Goal: Task Accomplishment & Management: Manage account settings

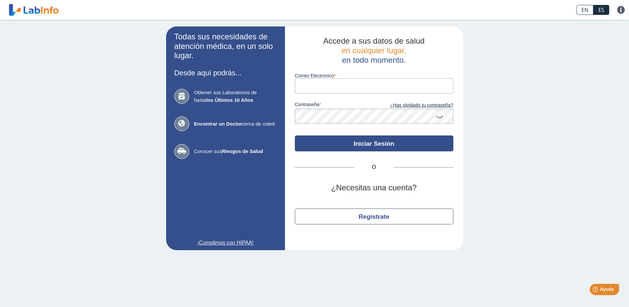
type input "[EMAIL_ADDRESS][DOMAIN_NAME]"
click at [381, 149] on button "Iniciar Sesión" at bounding box center [374, 143] width 159 height 16
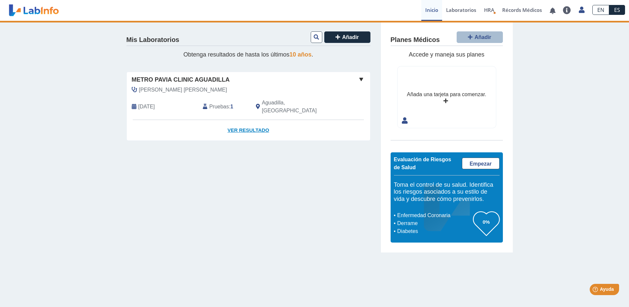
click at [254, 121] on link "Ver Resultado" at bounding box center [248, 130] width 243 height 21
click at [256, 121] on link "Ver Resultado" at bounding box center [248, 130] width 243 height 21
click at [190, 77] on span "Metro Pavia Clinic Aguadilla" at bounding box center [181, 79] width 98 height 9
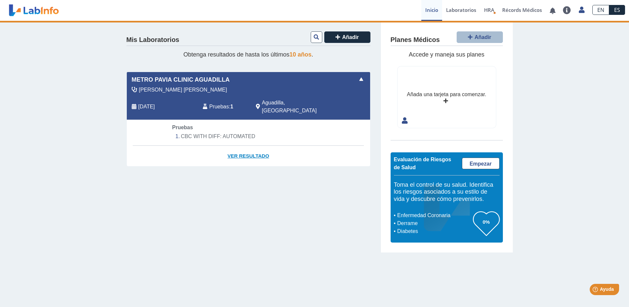
click at [247, 146] on link "Ver Resultado" at bounding box center [248, 156] width 243 height 21
click at [359, 77] on span at bounding box center [361, 79] width 8 height 8
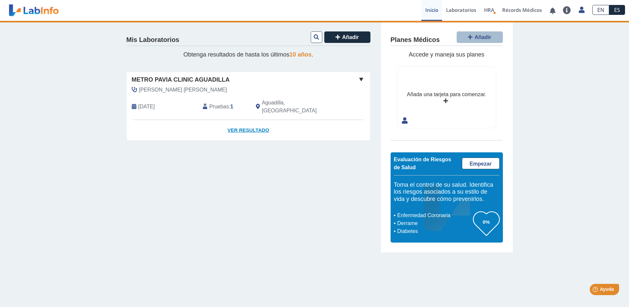
click at [247, 124] on link "Ver Resultado" at bounding box center [248, 130] width 243 height 21
click at [249, 122] on link "Ver Resultado" at bounding box center [248, 130] width 243 height 21
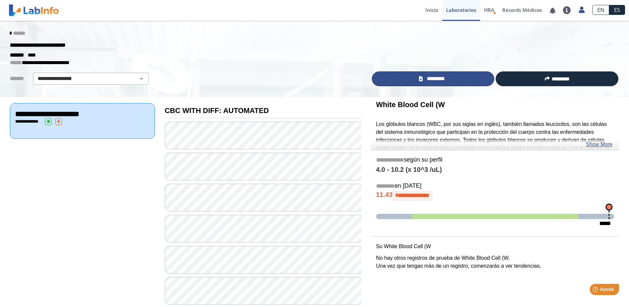
click at [454, 82] on link "*********" at bounding box center [433, 78] width 123 height 15
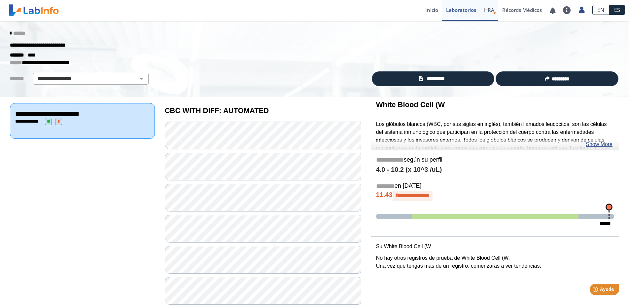
click at [495, 10] on link "HRA Evaluación de Riesgos de Salud" at bounding box center [489, 10] width 18 height 21
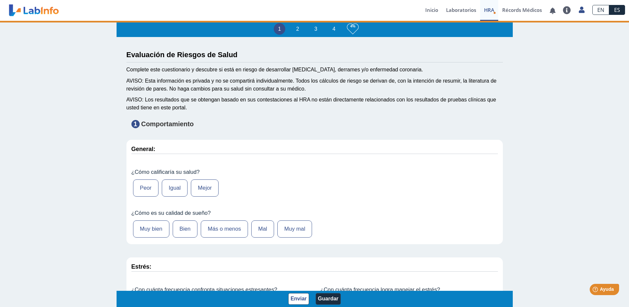
type input "[PERSON_NAME]"
type input "[DATE]"
select select
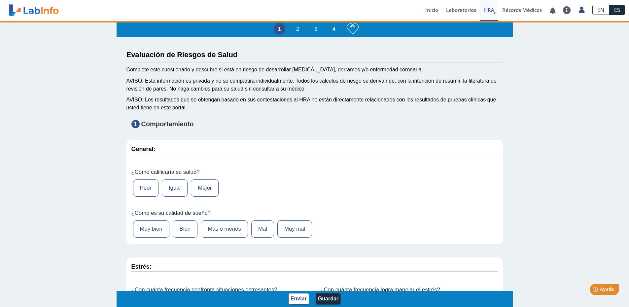
select select
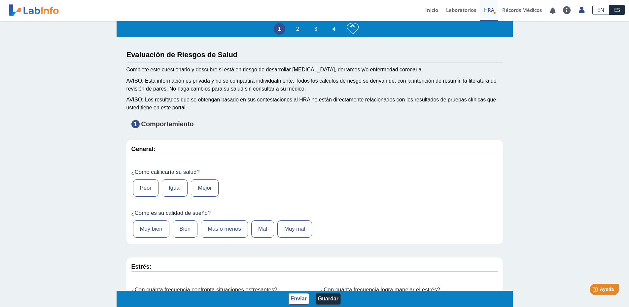
click at [174, 186] on label "Igual" at bounding box center [175, 187] width 26 height 17
click at [0, 0] on input "Igual" at bounding box center [0, 0] width 0 height 0
click at [180, 233] on label "Bien" at bounding box center [185, 228] width 25 height 17
click at [0, 0] on input "Bien" at bounding box center [0, 0] width 0 height 0
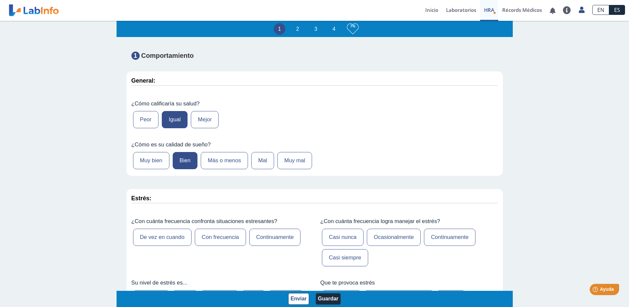
scroll to position [165, 0]
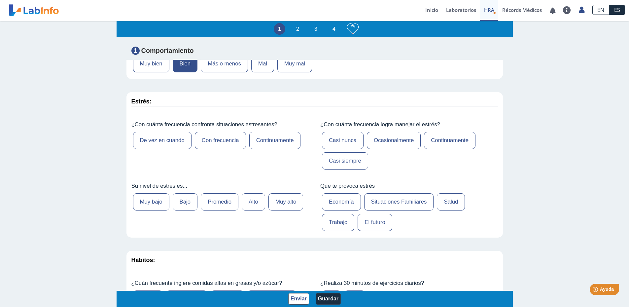
click at [166, 144] on label "De vez en cuando" at bounding box center [162, 140] width 58 height 17
click at [0, 0] on input "De vez en cuando" at bounding box center [0, 0] width 0 height 0
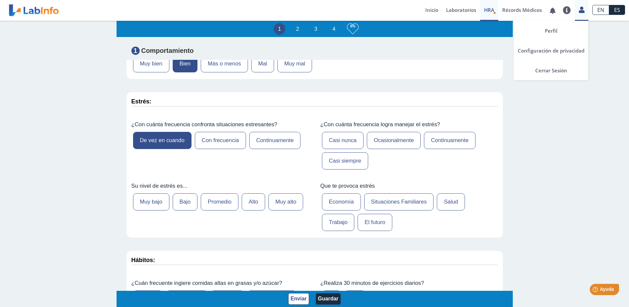
click at [579, 12] on icon at bounding box center [582, 9] width 6 height 5
click at [552, 31] on link "Perfil" at bounding box center [551, 31] width 75 height 20
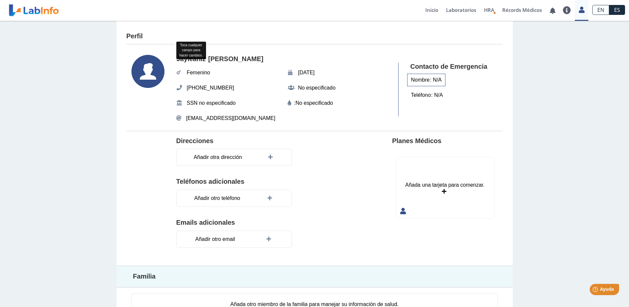
click at [431, 79] on div "Nombre : N/A" at bounding box center [426, 80] width 38 height 13
type input "[PERSON_NAME]"
click at [432, 100] on div "Teléfono : N/A" at bounding box center [427, 96] width 40 height 13
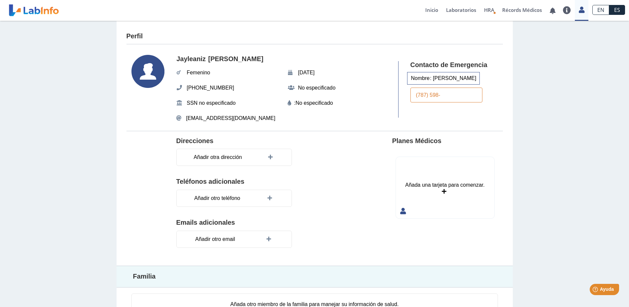
type input "[PHONE_NUMBER]"
click at [310, 138] on div "Direcciones" at bounding box center [258, 141] width 165 height 8
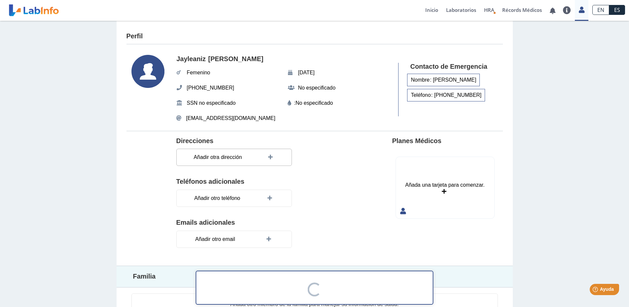
click at [268, 159] on icon at bounding box center [271, 157] width 7 height 5
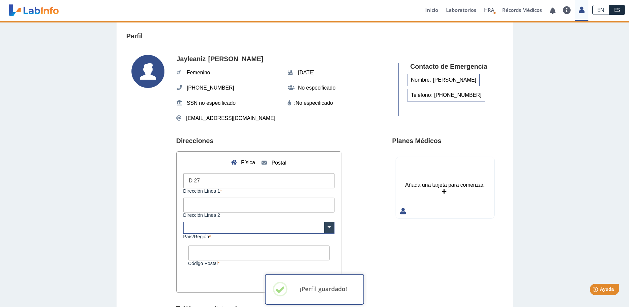
type input "D 27 Urb. Brisas de Añasco"
type input "calle 8"
type input "00610"
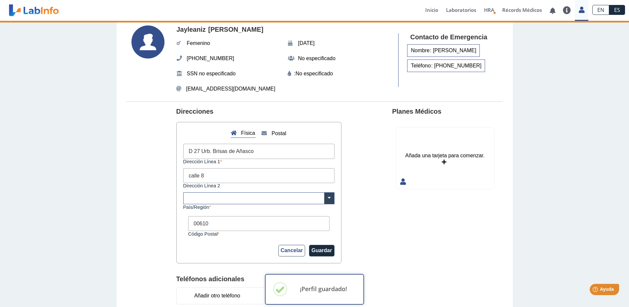
scroll to position [66, 0]
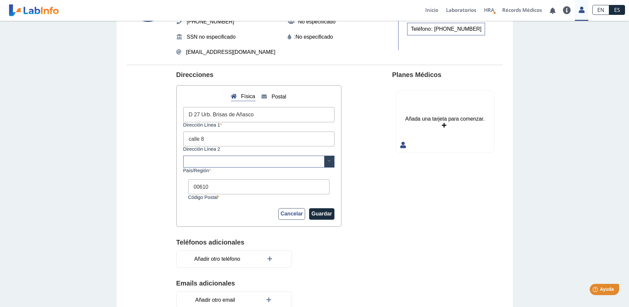
click at [328, 160] on span at bounding box center [329, 161] width 10 height 11
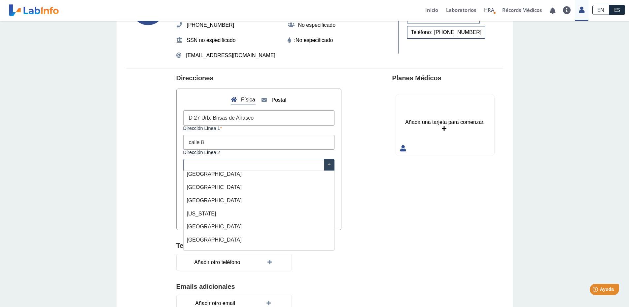
scroll to position [0, 0]
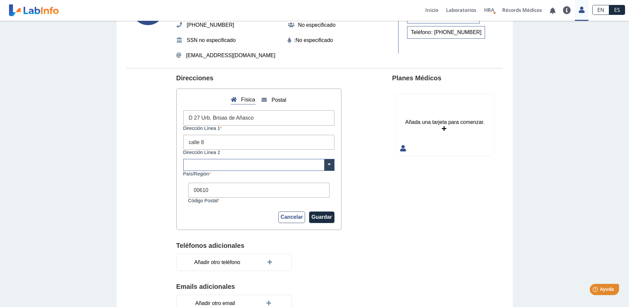
click at [393, 208] on div "Planes Médicos Añada una tarjeta para comenzar. Añada una tarjeta para comenzar." at bounding box center [445, 198] width 106 height 249
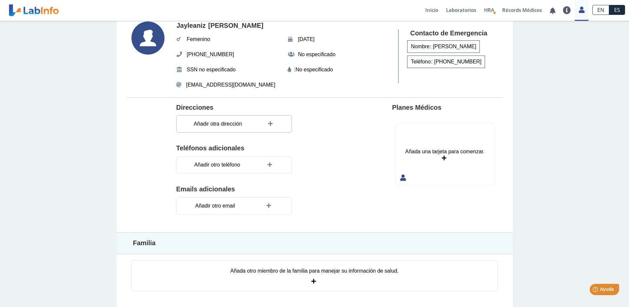
click at [254, 124] on div "Añadir otra dirección" at bounding box center [234, 123] width 116 height 17
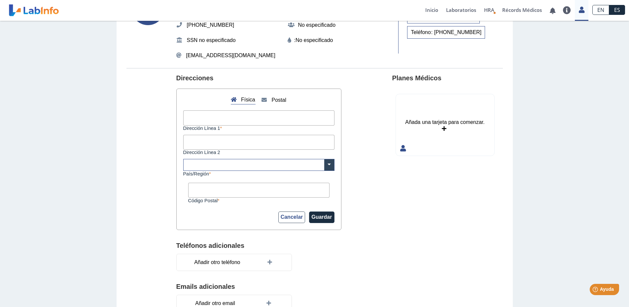
click at [191, 170] on input "text" at bounding box center [259, 164] width 151 height 11
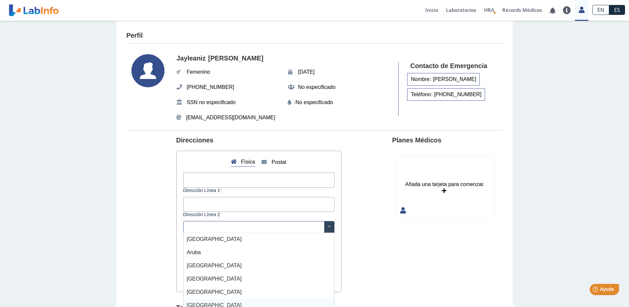
scroll to position [0, 0]
click at [387, 204] on section "Direcciones Física Postal Dirección Línea 1 Dirección Línea 2 × [GEOGRAPHIC_DAT…" at bounding box center [315, 262] width 377 height 262
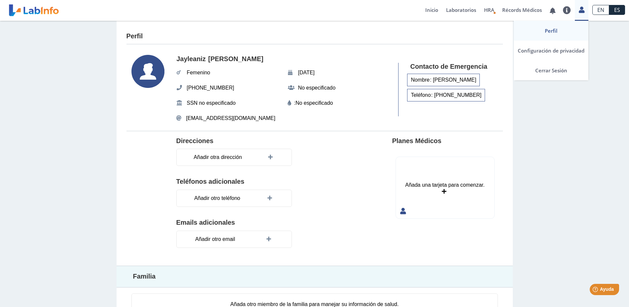
click at [585, 10] on icon at bounding box center [582, 9] width 6 height 5
click at [546, 74] on link "Cerrar Sesión" at bounding box center [551, 70] width 75 height 20
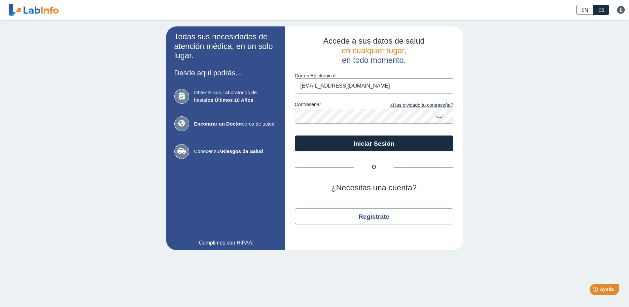
click at [376, 88] on input "[EMAIL_ADDRESS][DOMAIN_NAME]" at bounding box center [374, 85] width 159 height 15
type input "[EMAIL_ADDRESS][DOMAIN_NAME]"
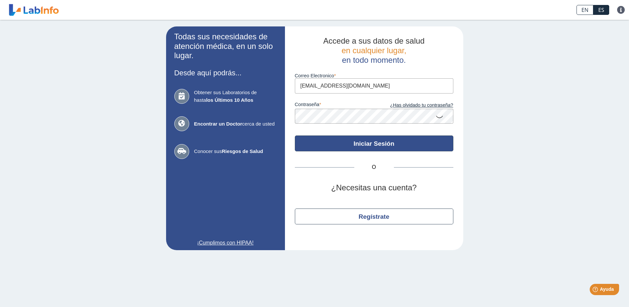
click at [357, 141] on button "Iniciar Sesión" at bounding box center [374, 143] width 159 height 16
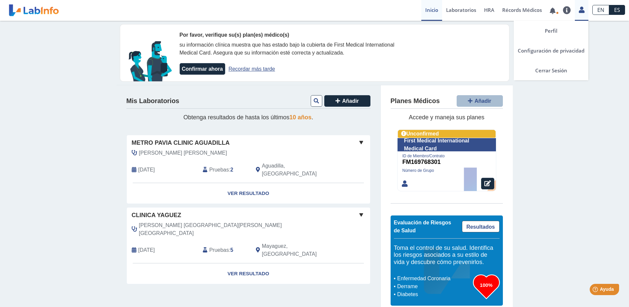
click at [586, 6] on link at bounding box center [582, 9] width 14 height 9
click at [541, 71] on link "Cerrar Sesión" at bounding box center [551, 70] width 75 height 20
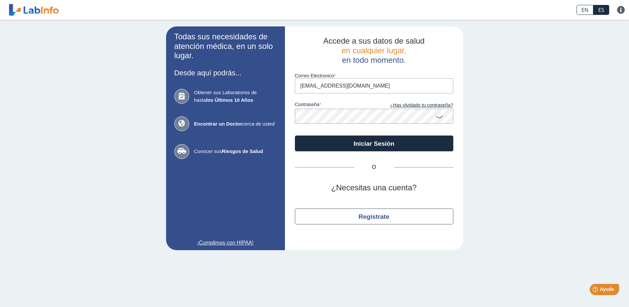
click at [405, 86] on input "[EMAIL_ADDRESS][DOMAIN_NAME]" at bounding box center [374, 85] width 159 height 15
type input "[EMAIL_ADDRESS][DOMAIN_NAME]"
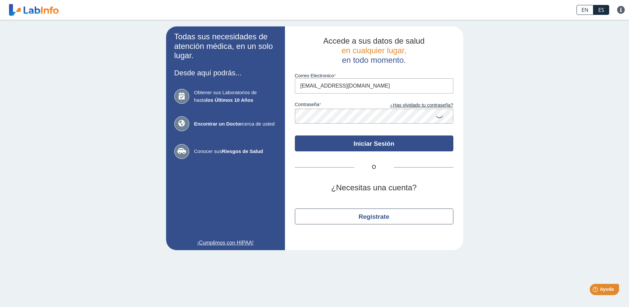
click at [367, 146] on button "Iniciar Sesión" at bounding box center [374, 143] width 159 height 16
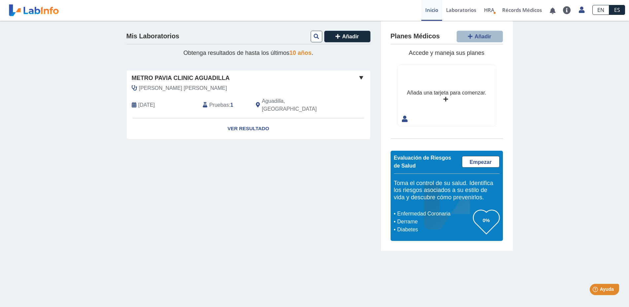
click at [448, 100] on icon at bounding box center [446, 99] width 5 height 5
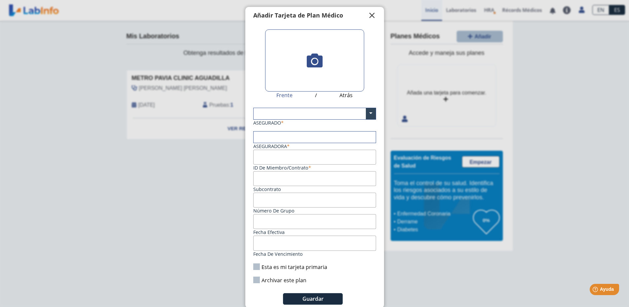
click at [370, 16] on span "" at bounding box center [372, 16] width 8 height 8
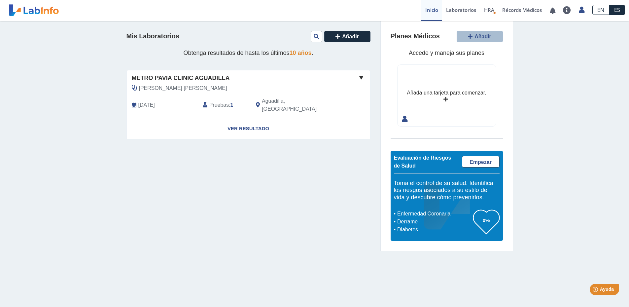
click at [444, 97] on icon at bounding box center [446, 99] width 5 height 5
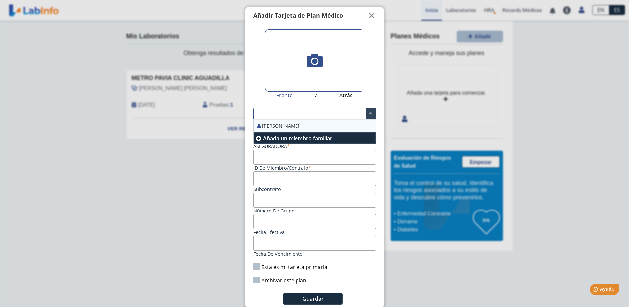
click at [369, 113] on span at bounding box center [371, 113] width 10 height 11
click at [307, 139] on span "Añada un miembro familiar" at bounding box center [297, 138] width 69 height 7
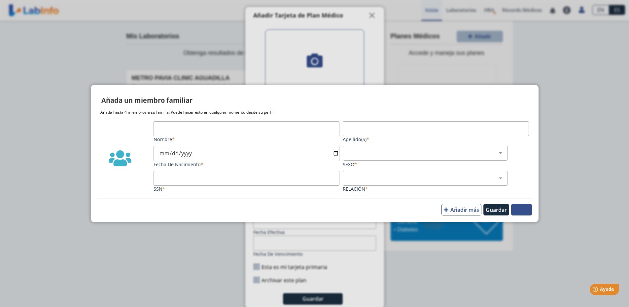
drag, startPoint x: 506, startPoint y: 212, endPoint x: 495, endPoint y: 211, distance: 11.4
click at [511, 212] on button "Cerrar" at bounding box center [521, 210] width 21 height 12
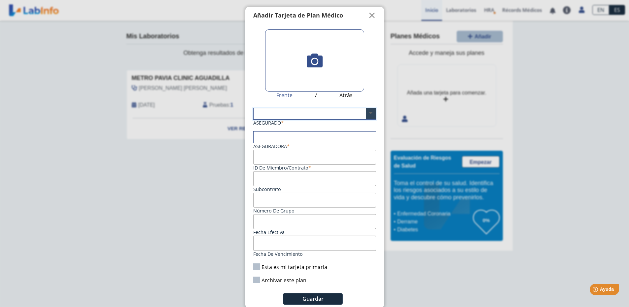
click at [370, 114] on span at bounding box center [371, 113] width 10 height 11
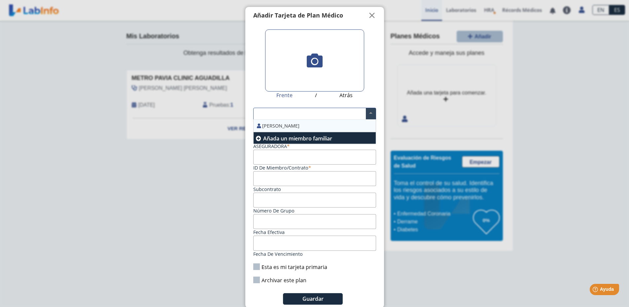
click at [301, 130] on div "[PERSON_NAME]" at bounding box center [315, 126] width 122 height 13
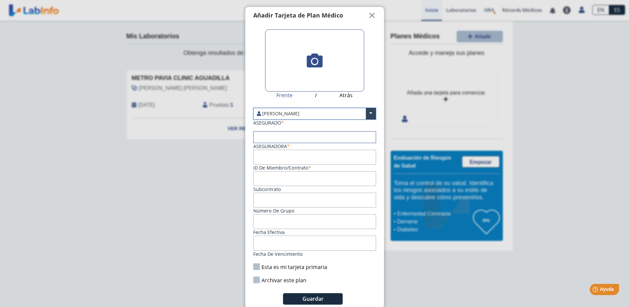
click at [293, 158] on input "ID de Miembro/Contrato" at bounding box center [314, 157] width 123 height 15
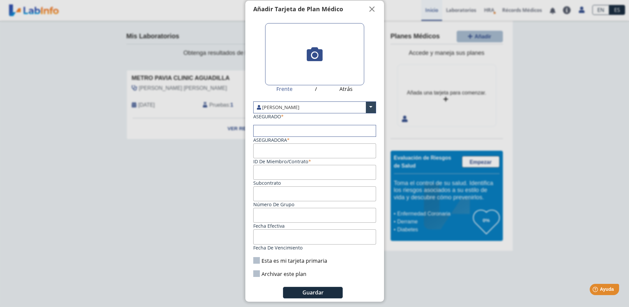
scroll to position [8, 0]
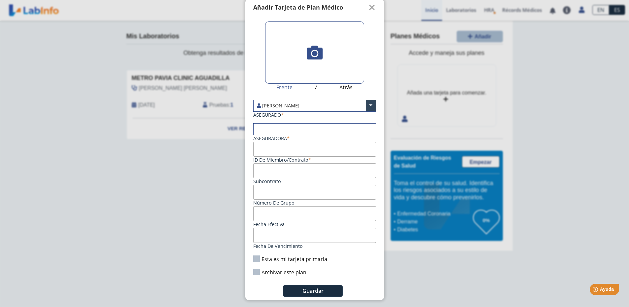
click at [256, 262] on label "Esta es mi tarjeta primaria" at bounding box center [290, 258] width 74 height 7
click at [0, 0] on input "Esta es mi tarjeta primaria" at bounding box center [0, 0] width 0 height 0
click at [296, 212] on input "Fecha efectiva" at bounding box center [314, 213] width 123 height 15
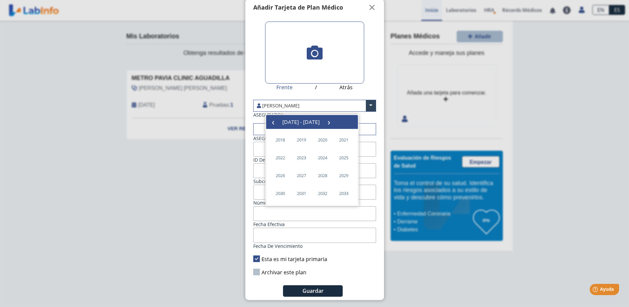
click at [397, 273] on ngb-modal-window "Tarjetas Añadir Tarjeta de Plan Médico  My Cards Frente / Atrás Jayleaniz [PER…" at bounding box center [314, 153] width 629 height 307
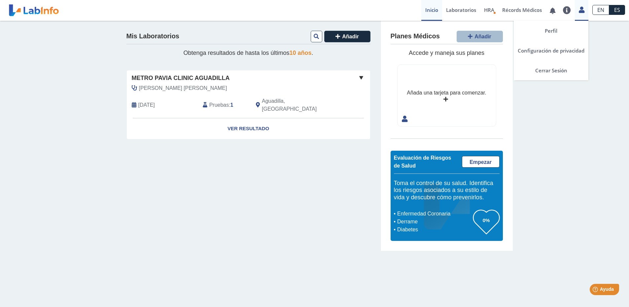
click at [577, 14] on div "Perfil Configuración de privacidad Cerrar Sesión" at bounding box center [582, 10] width 14 height 21
click at [542, 70] on link "Cerrar Sesión" at bounding box center [551, 70] width 75 height 20
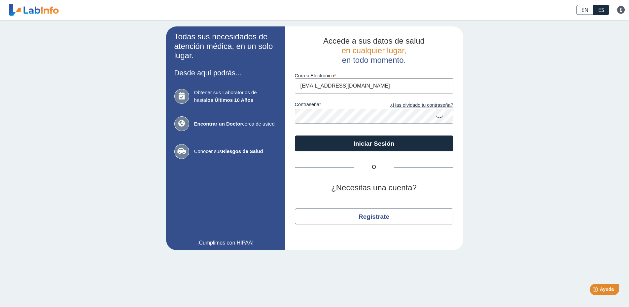
drag, startPoint x: 371, startPoint y: 88, endPoint x: 367, endPoint y: 89, distance: 4.7
click at [371, 88] on input "[EMAIL_ADDRESS][DOMAIN_NAME]" at bounding box center [374, 85] width 159 height 15
type input "[EMAIL_ADDRESS][DOMAIN_NAME]"
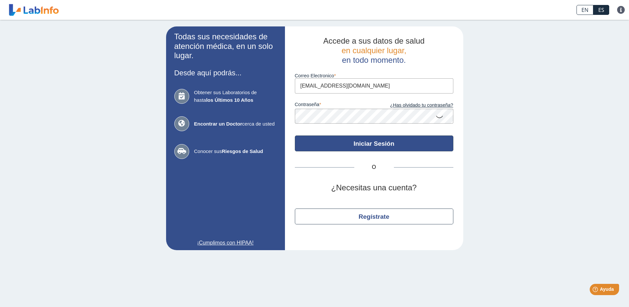
click at [372, 147] on button "Iniciar Sesión" at bounding box center [374, 143] width 159 height 16
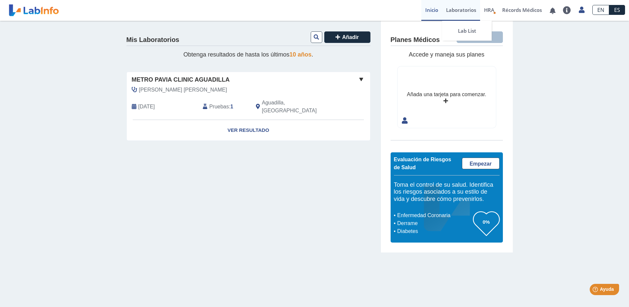
click at [457, 11] on link "Laboratorios" at bounding box center [461, 10] width 38 height 21
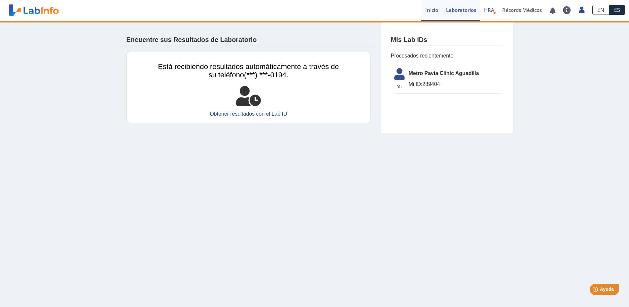
click at [431, 11] on link "Inicio" at bounding box center [431, 10] width 21 height 21
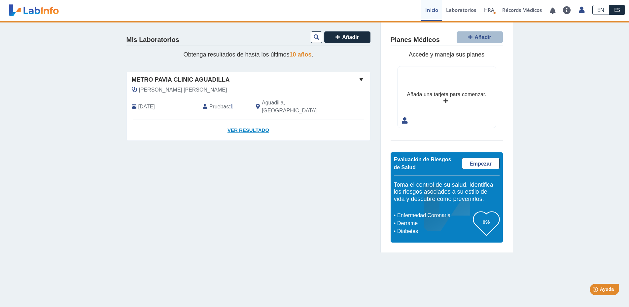
click at [255, 120] on link "Ver Resultado" at bounding box center [248, 130] width 243 height 21
